Goal: Obtain resource: Download file/media

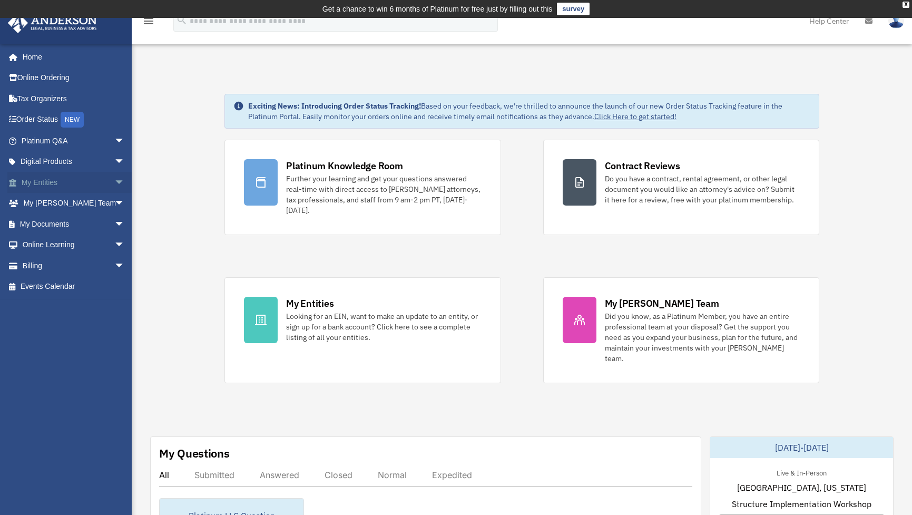
click at [49, 184] on link "My Entities arrow_drop_down" at bounding box center [73, 182] width 133 height 21
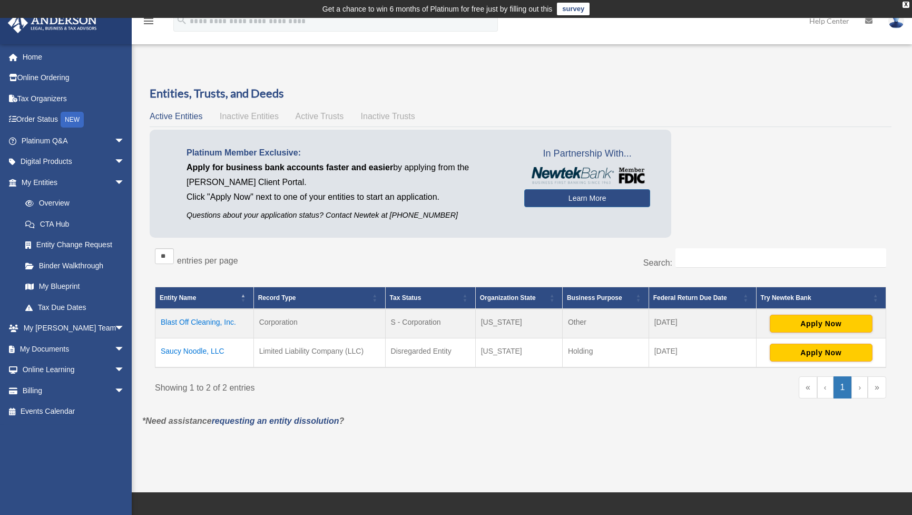
click at [223, 320] on td "Blast Off Cleaning, Inc." at bounding box center [204, 324] width 99 height 30
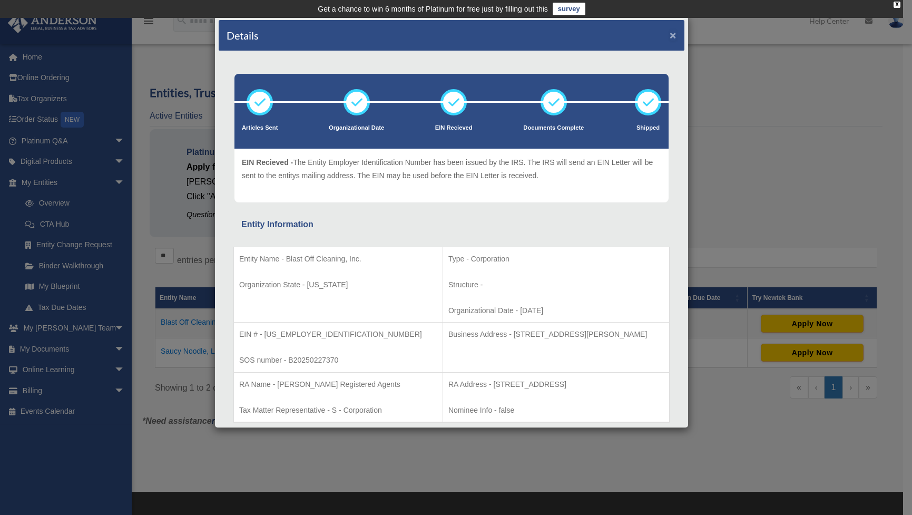
click at [670, 33] on button "×" at bounding box center [673, 35] width 7 height 11
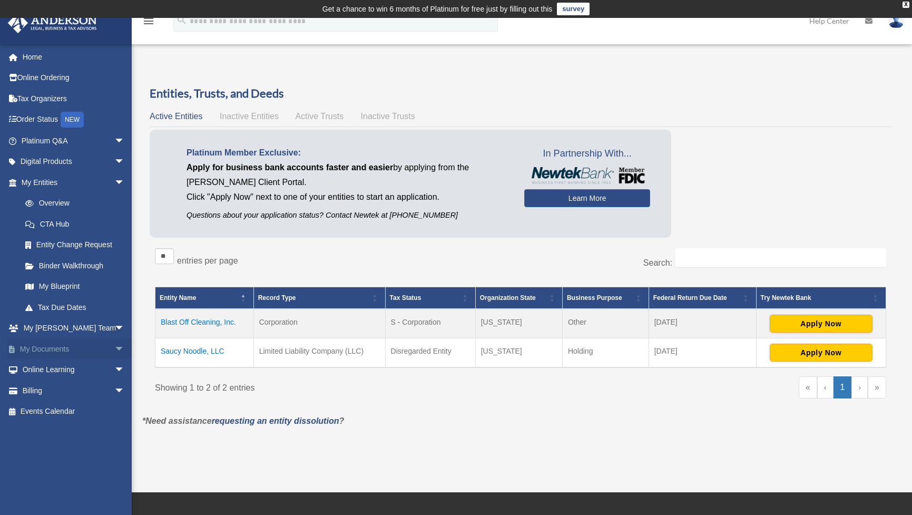
click at [114, 347] on span "arrow_drop_down" at bounding box center [124, 349] width 21 height 22
click at [51, 369] on link "Box" at bounding box center [78, 369] width 126 height 21
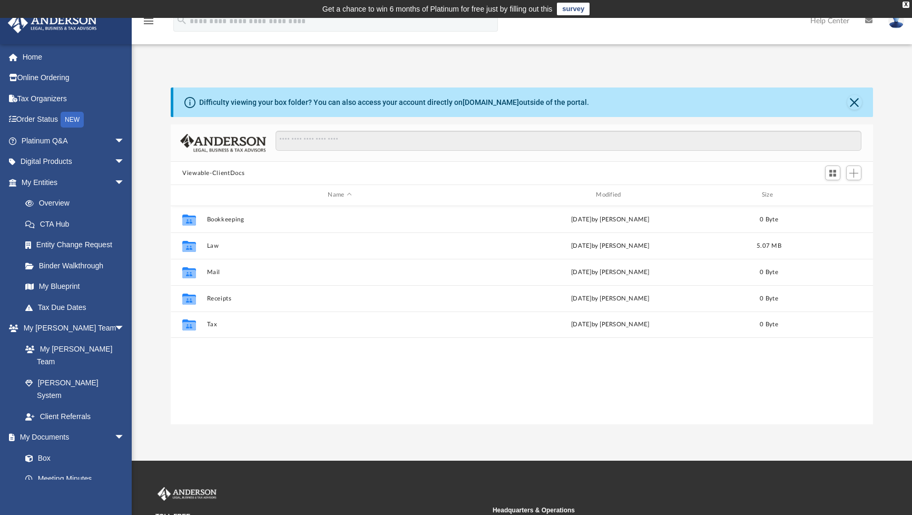
scroll to position [230, 694]
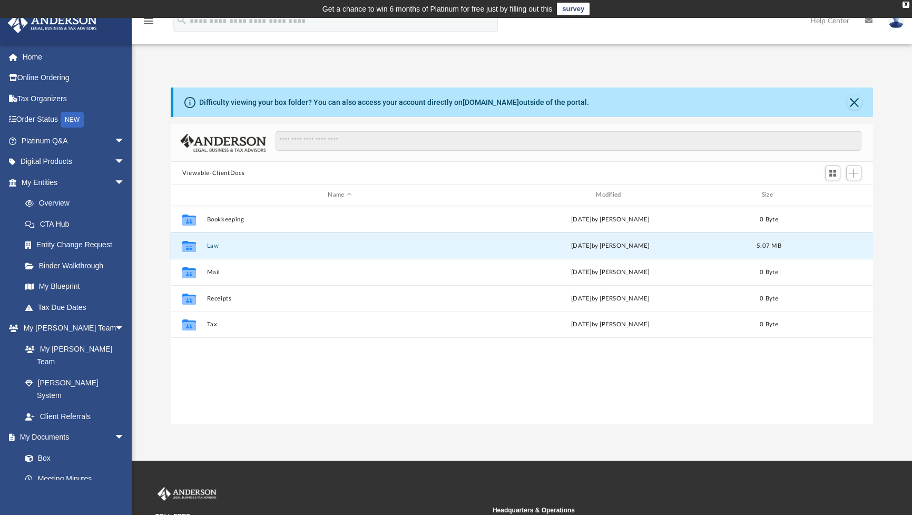
click at [209, 244] on button "Law" at bounding box center [340, 245] width 266 height 7
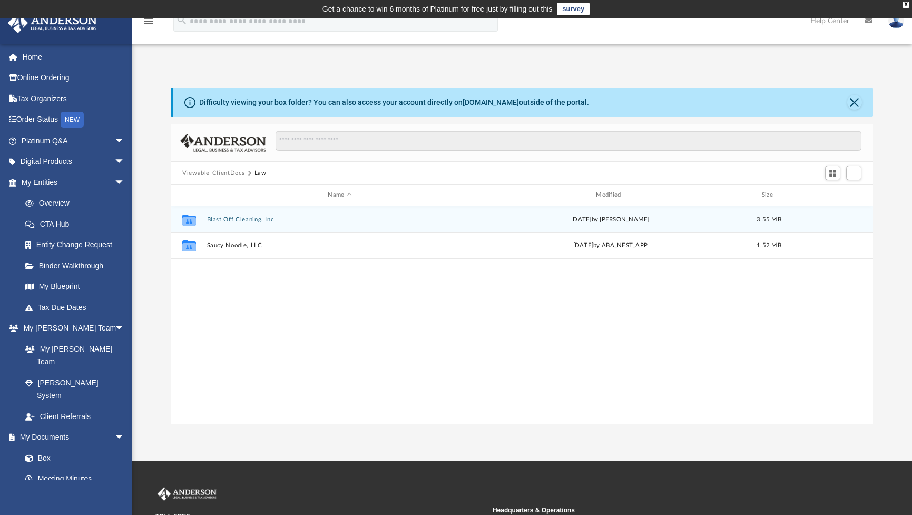
click at [239, 218] on button "Blast Off Cleaning, Inc." at bounding box center [340, 219] width 266 height 7
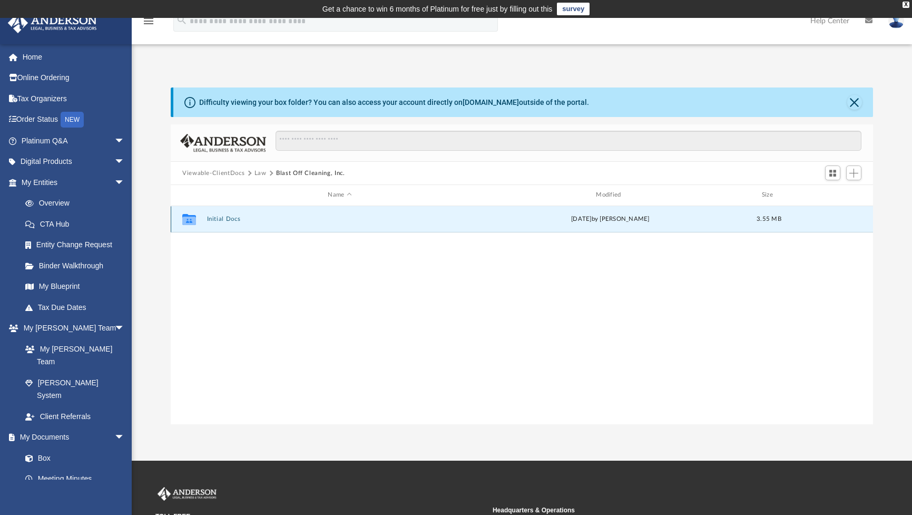
click at [239, 218] on button "Initial Docs" at bounding box center [340, 219] width 266 height 7
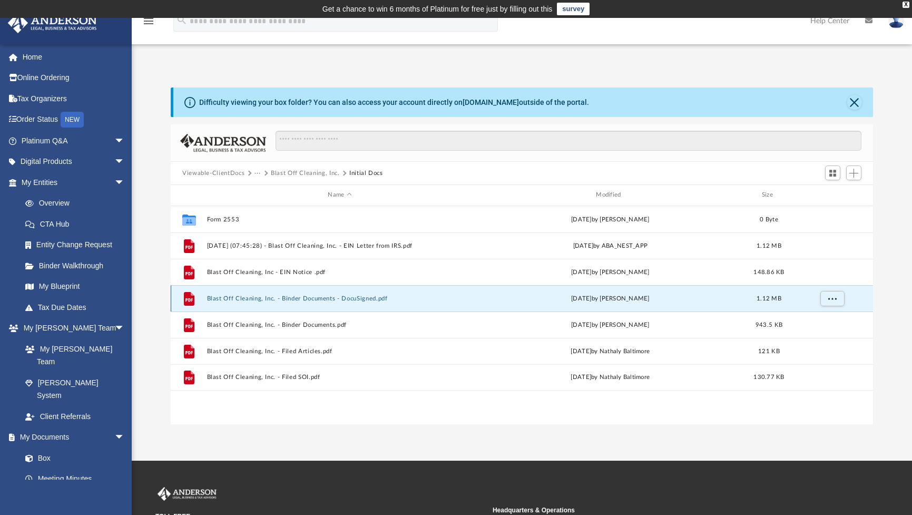
click at [287, 295] on button "Blast Off Cleaning, Inc. - Binder Documents - DocuSigned.pdf" at bounding box center [340, 298] width 266 height 7
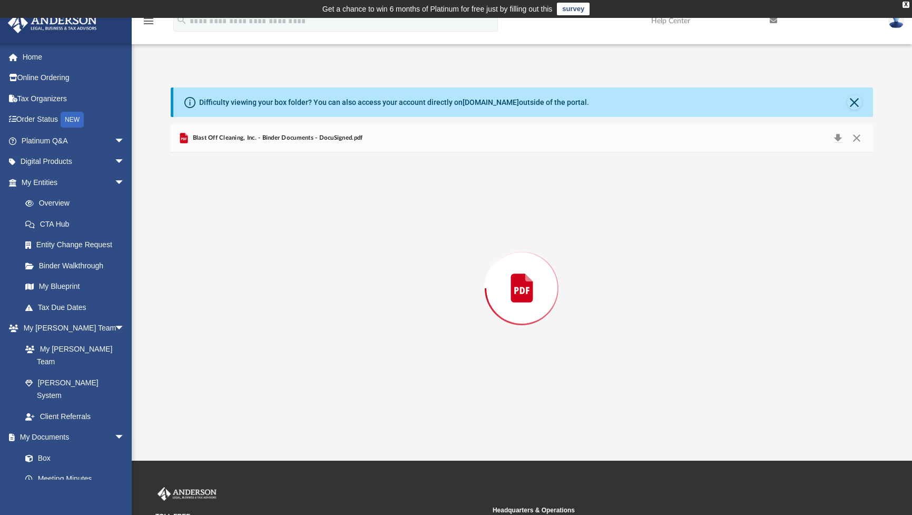
click at [287, 295] on div "Preview" at bounding box center [522, 288] width 703 height 272
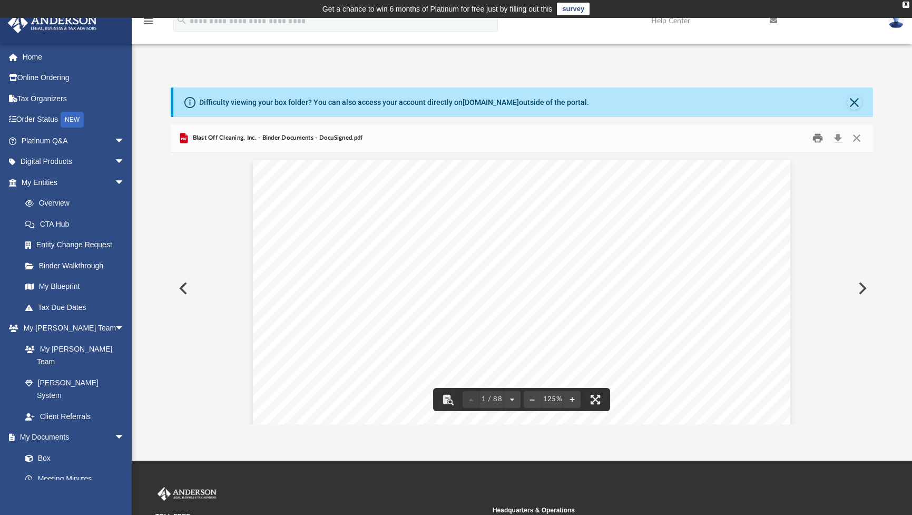
click at [819, 139] on button "Print" at bounding box center [818, 138] width 21 height 16
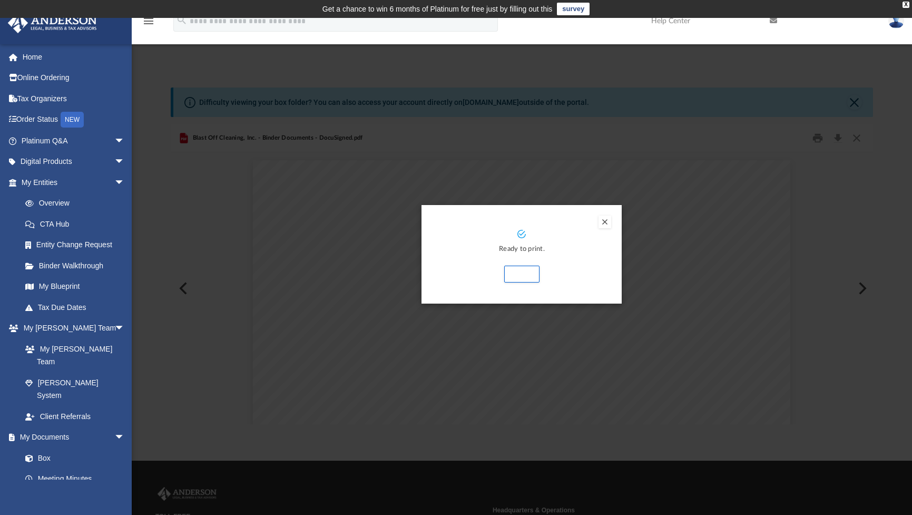
click at [606, 223] on button "Preview" at bounding box center [605, 222] width 13 height 13
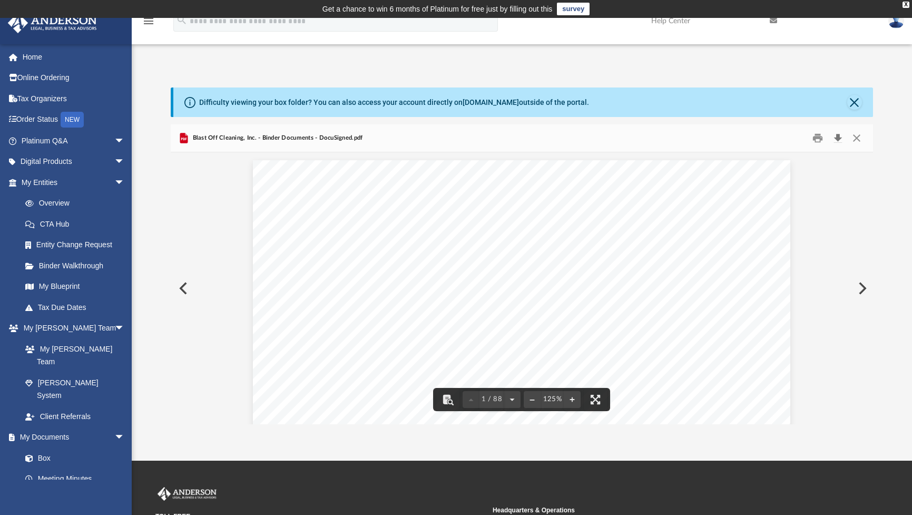
click at [836, 139] on button "Download" at bounding box center [838, 138] width 19 height 16
click at [815, 140] on button "Print" at bounding box center [818, 138] width 21 height 16
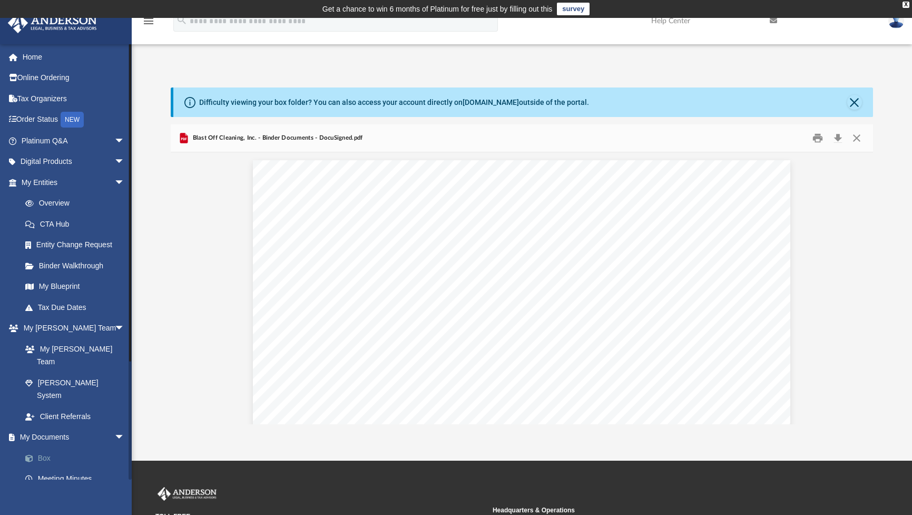
click at [49, 447] on link "Box" at bounding box center [78, 457] width 126 height 21
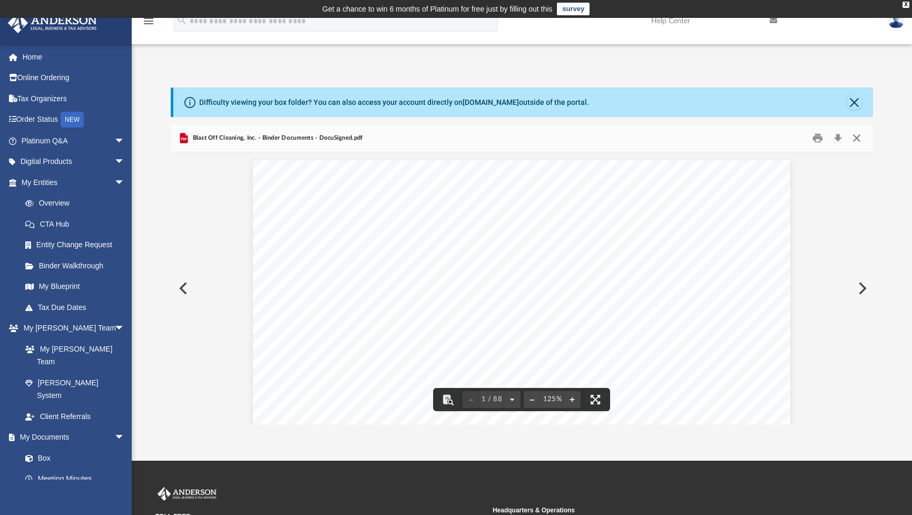
click at [856, 138] on button "Close" at bounding box center [856, 138] width 19 height 16
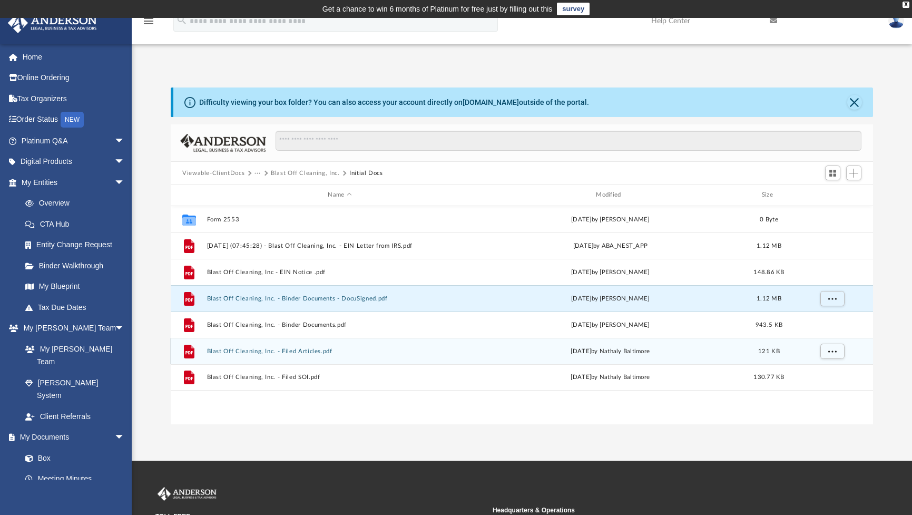
click at [294, 350] on button "Blast Off Cleaning, Inc. - Filed Articles.pdf" at bounding box center [340, 351] width 266 height 7
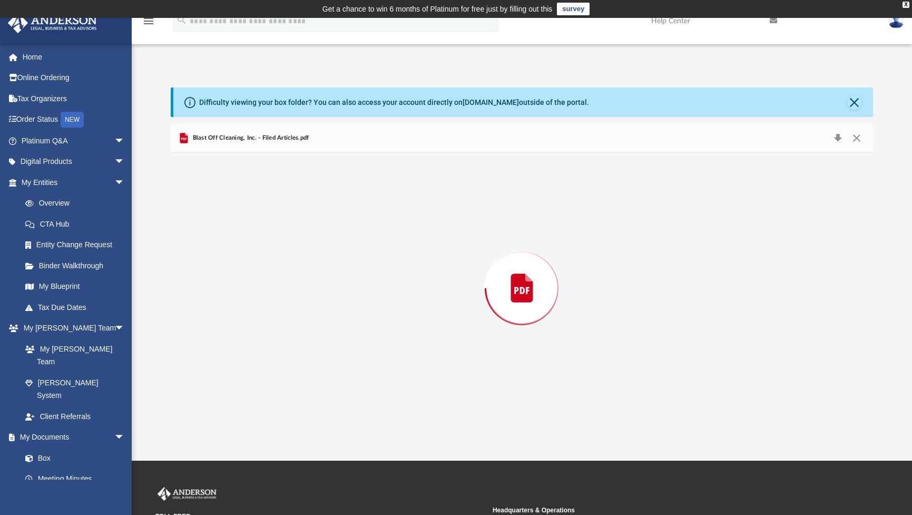
click at [294, 350] on div "Preview" at bounding box center [522, 288] width 703 height 272
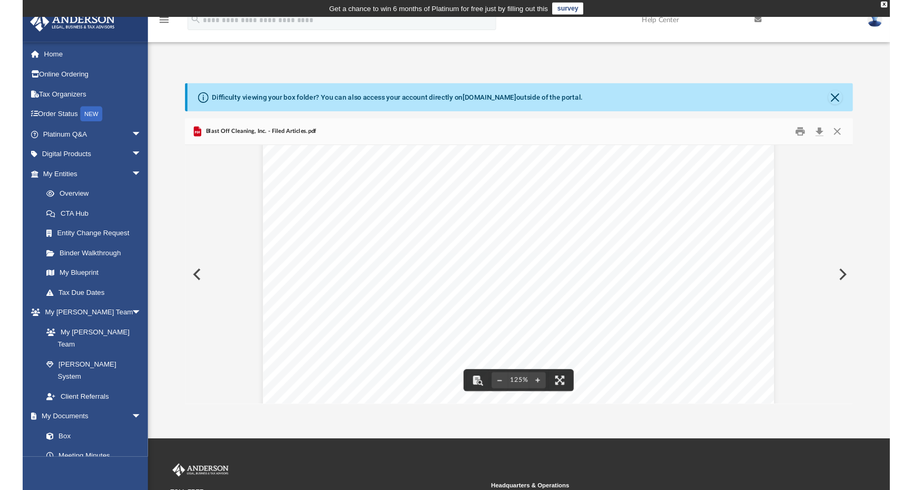
scroll to position [0, 0]
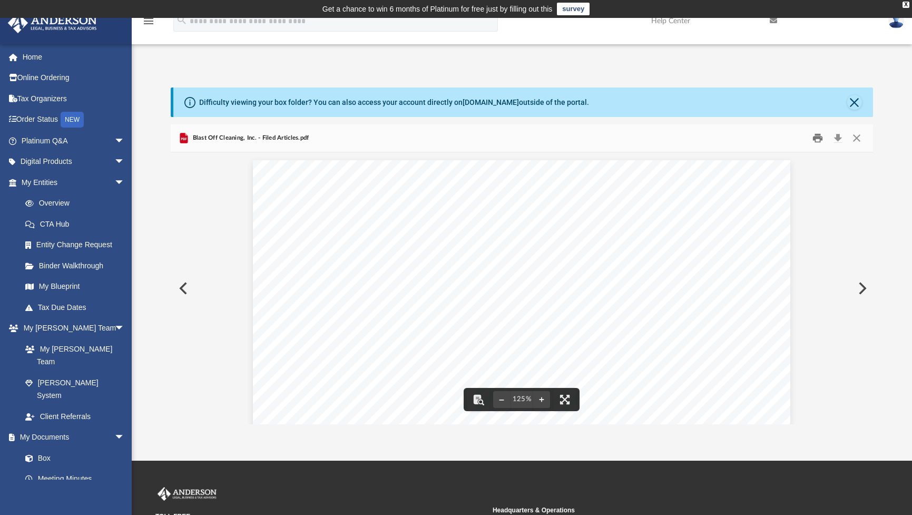
click at [815, 136] on button "Print" at bounding box center [818, 138] width 21 height 16
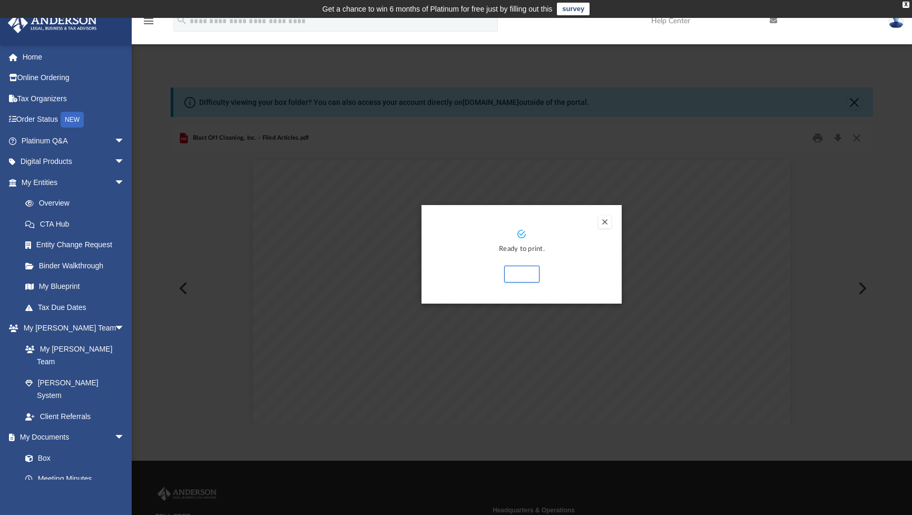
click at [603, 223] on button "Preview" at bounding box center [605, 222] width 13 height 13
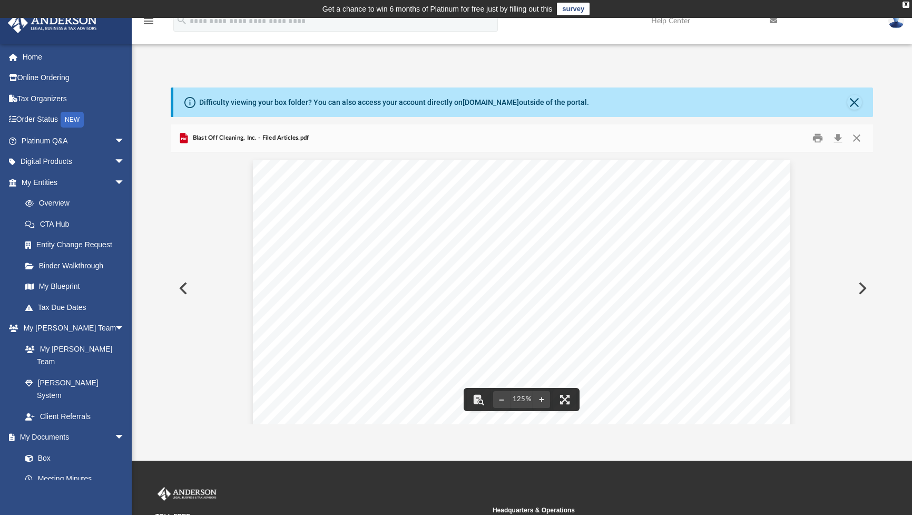
click at [542, 258] on div "B20250227370 Corporation Name Corporation Name Blast Off Cleaning, Inc. Initial…" at bounding box center [522, 508] width 538 height 696
click at [218, 140] on span "Blast Off Cleaning, Inc. - Filed Articles.pdf" at bounding box center [249, 137] width 119 height 9
click at [501, 398] on button "File preview" at bounding box center [501, 399] width 17 height 23
